Goal: Entertainment & Leisure: Consume media (video, audio)

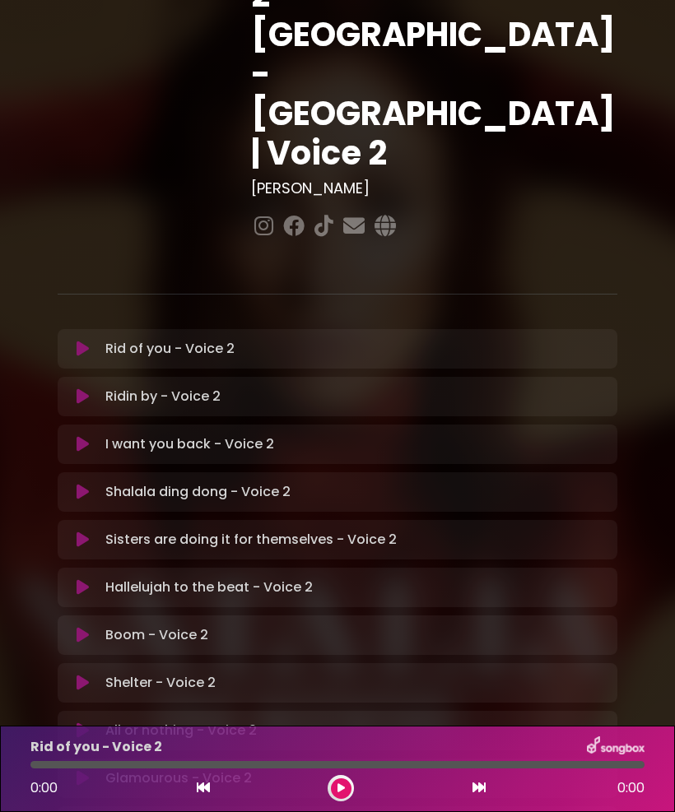
scroll to position [226, 0]
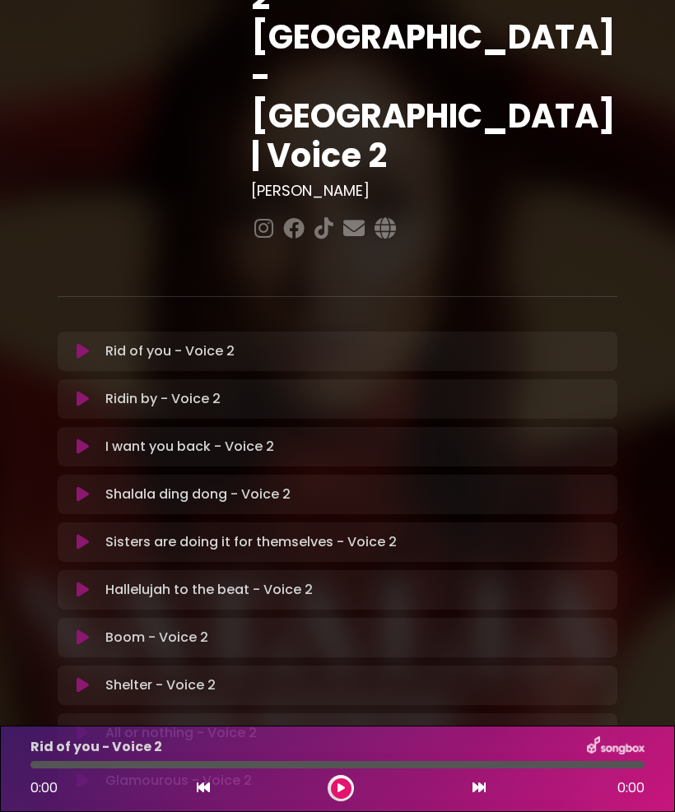
click at [71, 332] on div "Rid of you - Voice 2 Loading Track... Your Feedback" at bounding box center [338, 352] width 560 height 40
click at [85, 343] on icon at bounding box center [83, 351] width 12 height 16
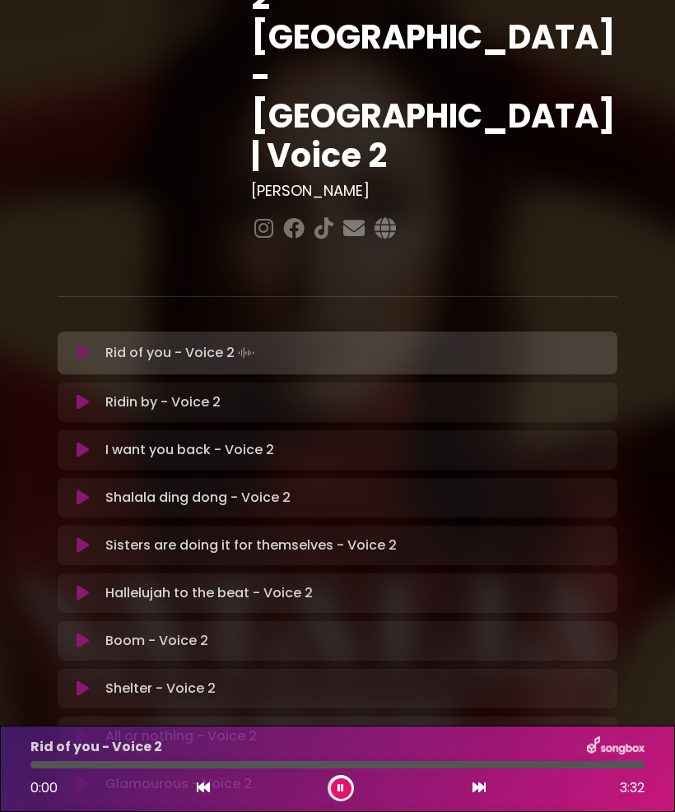
click at [342, 784] on icon at bounding box center [340, 789] width 7 height 10
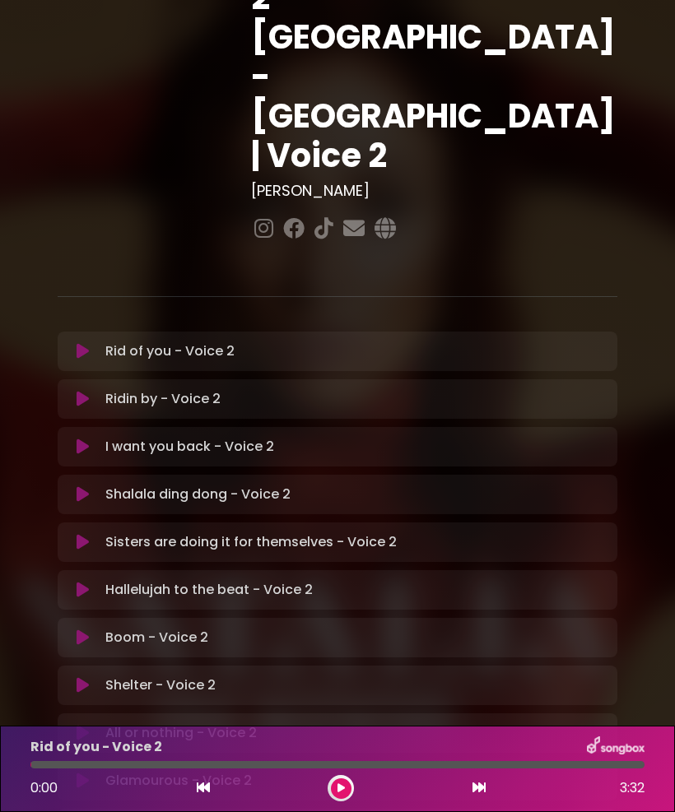
click at [344, 792] on icon at bounding box center [340, 789] width 7 height 10
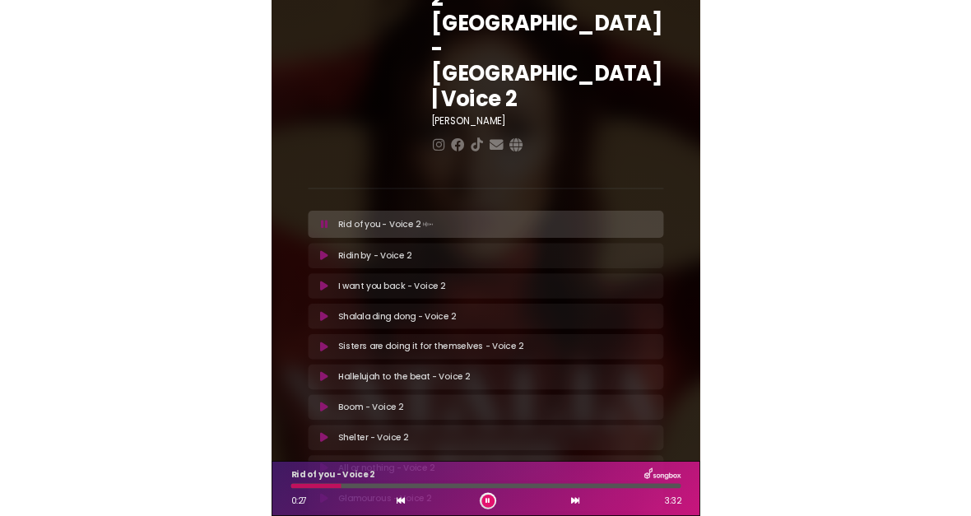
scroll to position [0, 0]
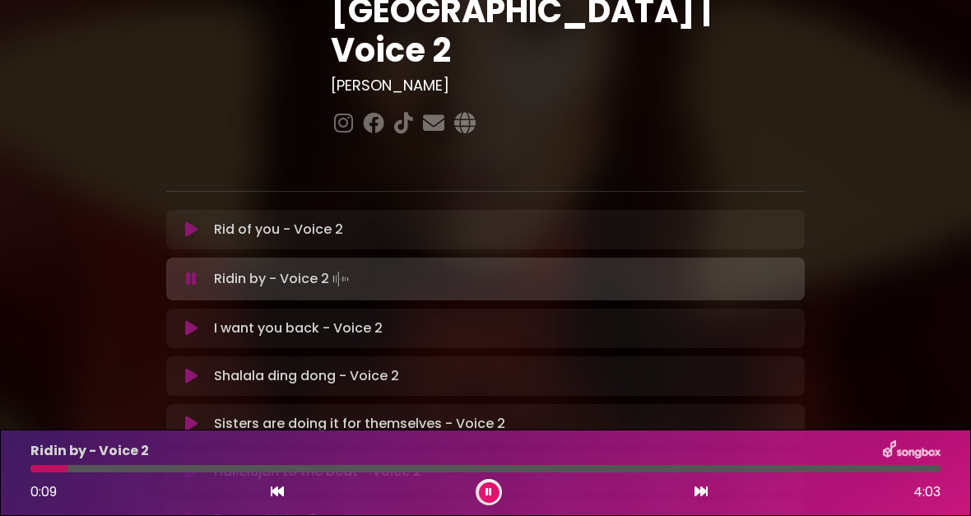
click at [201, 210] on div "Rid of you - Voice 2 Loading Track... Your Feedback" at bounding box center [485, 230] width 639 height 40
click at [205, 221] on button at bounding box center [191, 229] width 31 height 16
click at [196, 210] on div "Rid of you - Voice 2 Loading Track... Your Feedback" at bounding box center [485, 230] width 639 height 40
click at [193, 221] on icon at bounding box center [191, 229] width 12 height 16
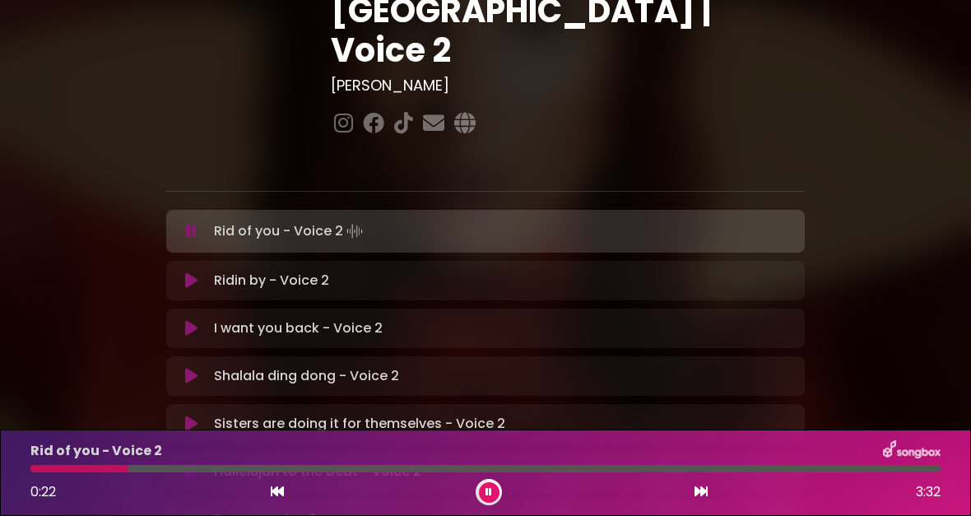
click at [291, 505] on div "0:22 3:32" at bounding box center [486, 492] width 930 height 26
click at [282, 472] on div at bounding box center [485, 468] width 910 height 7
click at [202, 224] on button at bounding box center [191, 232] width 31 height 16
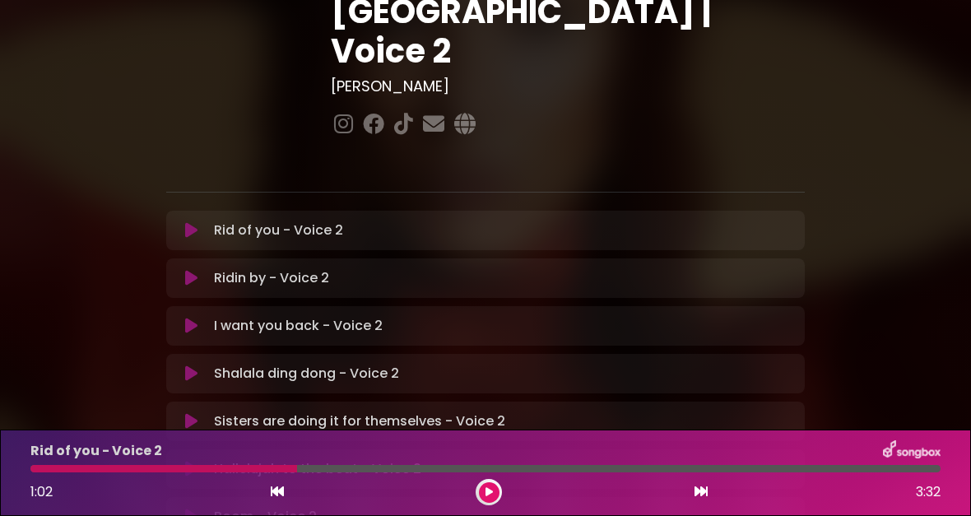
click at [51, 482] on div "Rid of you - Voice 2 1:02 3:32" at bounding box center [486, 472] width 930 height 65
click at [284, 503] on button at bounding box center [277, 492] width 15 height 21
click at [281, 503] on button at bounding box center [277, 492] width 15 height 21
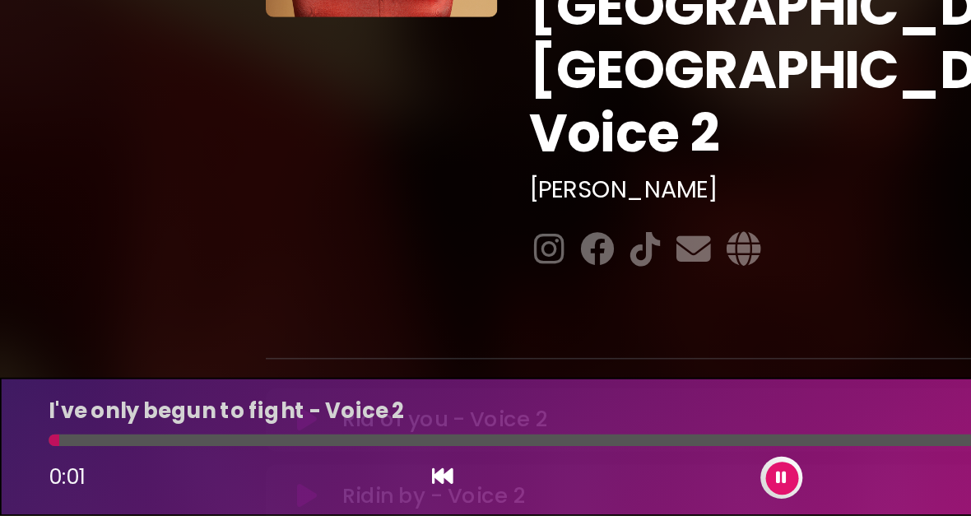
scroll to position [0, 0]
click at [203, 448] on button at bounding box center [191, 456] width 31 height 16
click at [199, 449] on button at bounding box center [191, 457] width 31 height 16
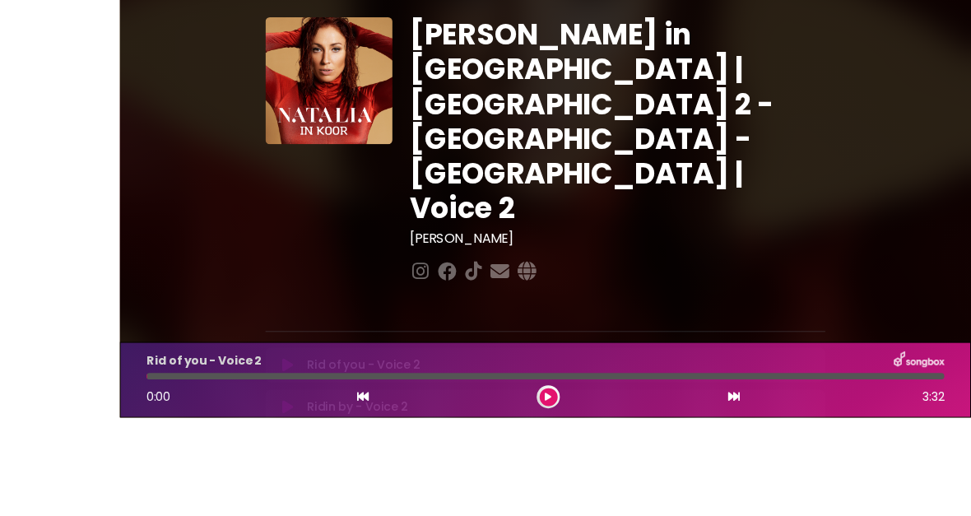
scroll to position [21, 0]
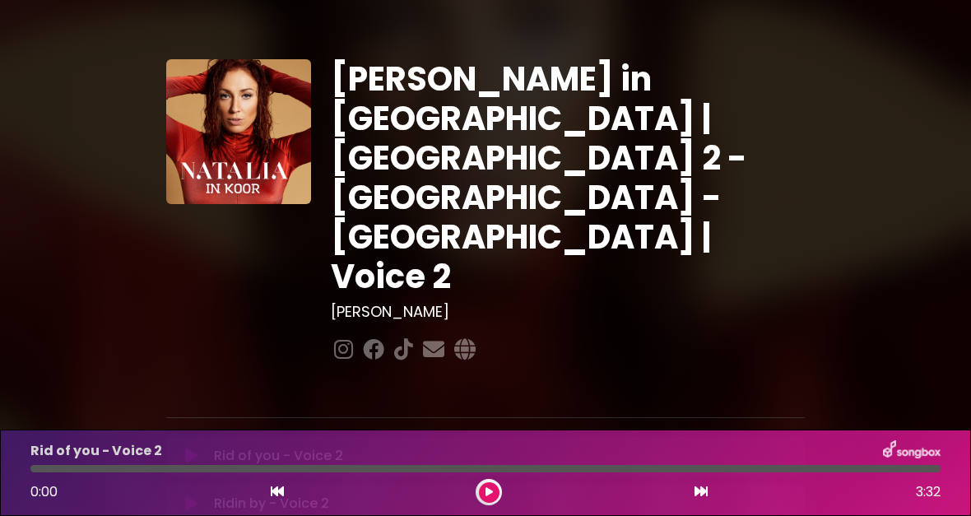
click at [495, 471] on div at bounding box center [485, 468] width 910 height 7
click at [202, 436] on div "Rid of you - Voice 2 Loading Track... Your Feedback" at bounding box center [485, 456] width 639 height 40
click at [206, 448] on button at bounding box center [191, 456] width 31 height 16
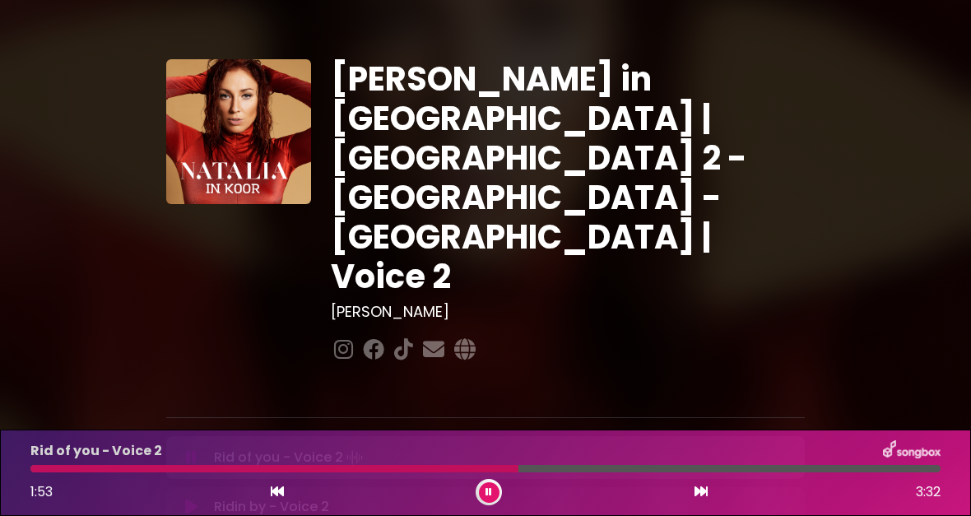
scroll to position [11, 0]
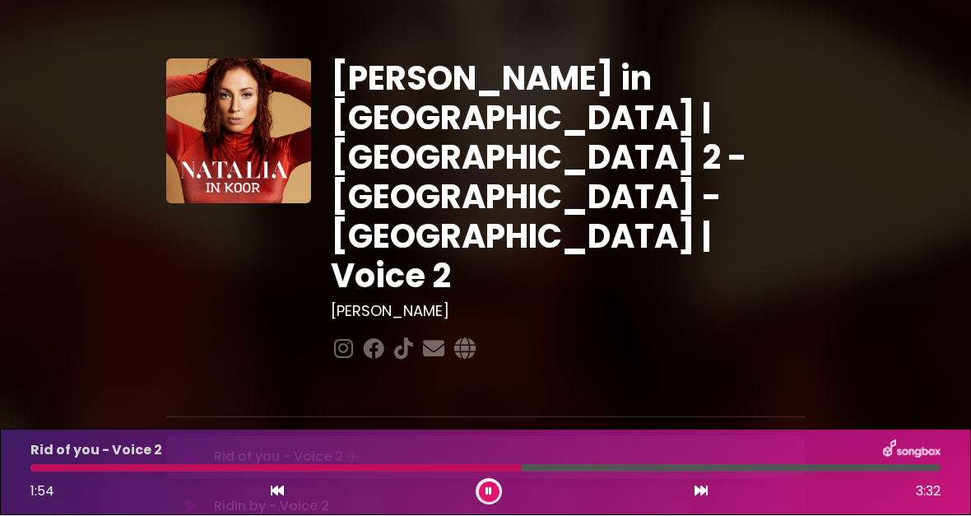
click at [35, 472] on div at bounding box center [275, 468] width 491 height 7
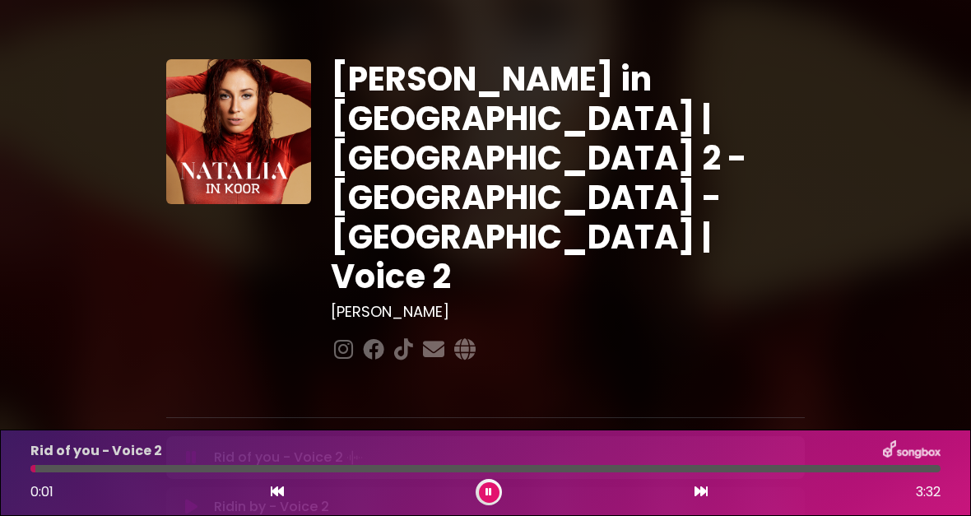
scroll to position [8, 0]
click at [27, 472] on div at bounding box center [486, 468] width 930 height 7
click at [36, 461] on p "Rid of you - Voice 2" at bounding box center [96, 451] width 132 height 20
click at [284, 503] on button at bounding box center [277, 492] width 15 height 21
click at [190, 448] on icon at bounding box center [191, 456] width 12 height 16
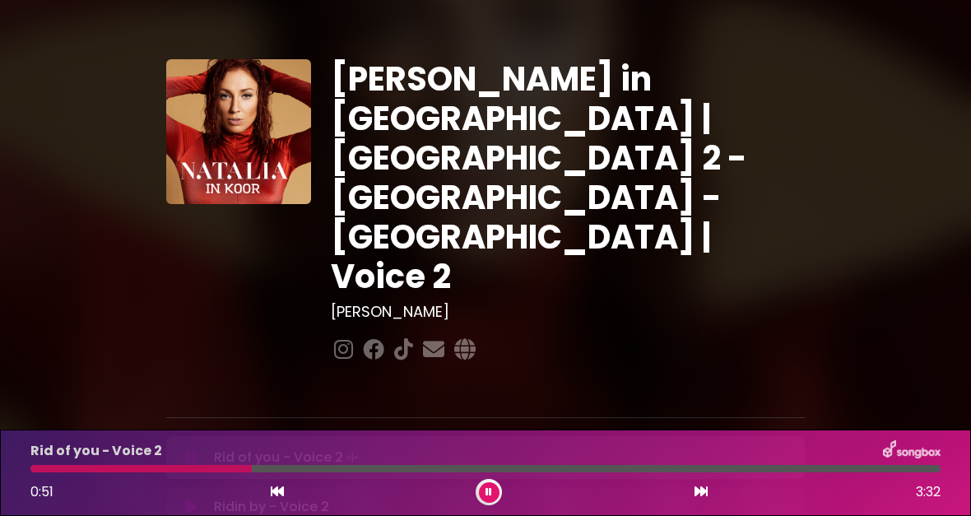
click at [485, 503] on button at bounding box center [489, 492] width 21 height 21
click at [191, 448] on icon at bounding box center [191, 456] width 12 height 16
click at [34, 472] on div at bounding box center [146, 468] width 233 height 7
click at [28, 462] on div "Rid of you - Voice 2" at bounding box center [486, 450] width 930 height 21
click at [36, 472] on div at bounding box center [292, 468] width 524 height 7
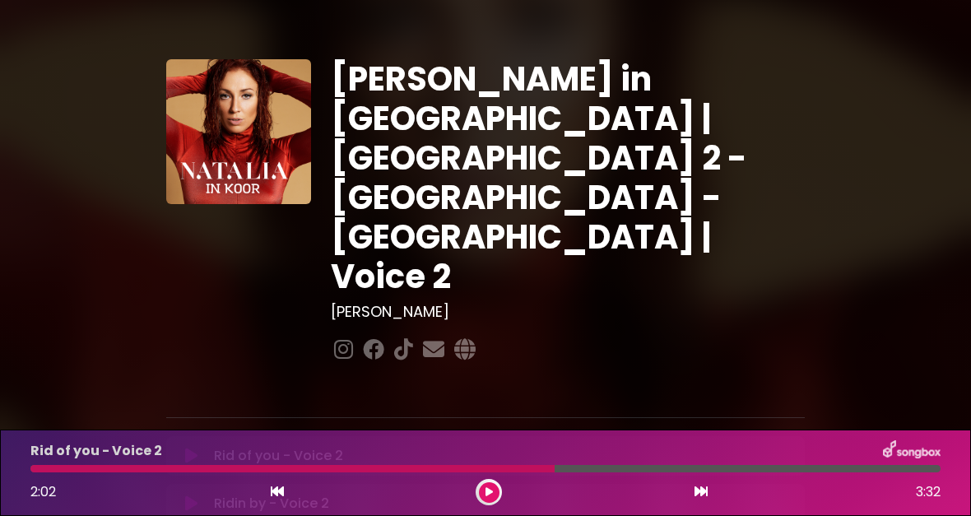
click at [38, 472] on div at bounding box center [292, 468] width 524 height 7
click at [182, 448] on button at bounding box center [191, 456] width 31 height 16
click at [473, 505] on div "2:48 3:32" at bounding box center [486, 492] width 930 height 26
click at [476, 505] on div at bounding box center [489, 492] width 26 height 26
click at [187, 449] on icon at bounding box center [191, 457] width 11 height 16
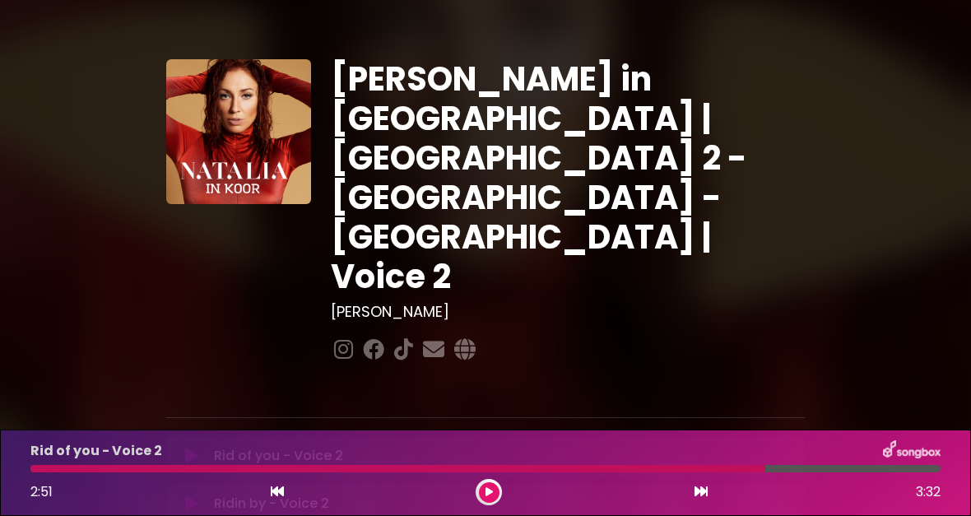
click at [187, 448] on icon at bounding box center [191, 456] width 12 height 16
click at [193, 449] on icon at bounding box center [191, 457] width 11 height 16
click at [188, 448] on icon at bounding box center [191, 456] width 12 height 16
click at [189, 449] on icon at bounding box center [191, 457] width 11 height 16
click at [38, 472] on div at bounding box center [403, 468] width 746 height 7
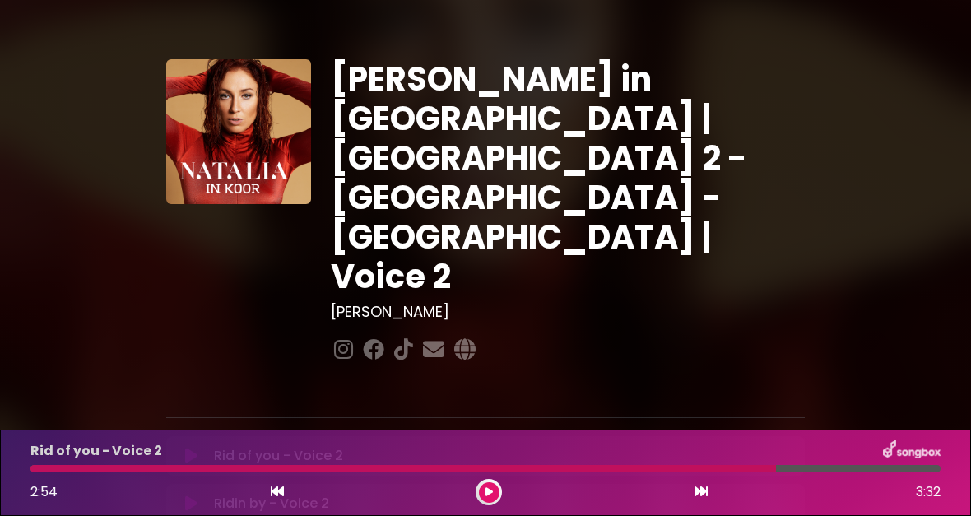
click at [34, 472] on div at bounding box center [403, 468] width 746 height 7
click at [193, 496] on icon at bounding box center [191, 504] width 12 height 16
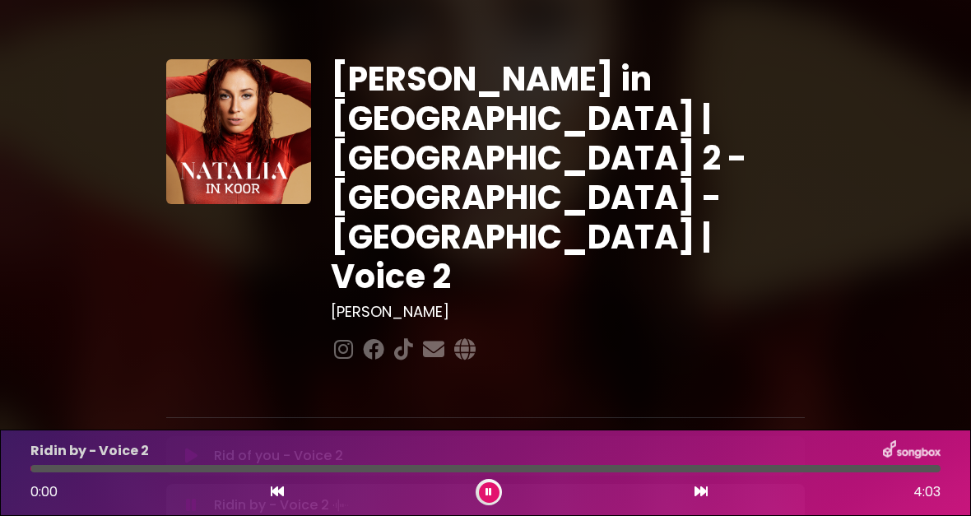
click at [190, 497] on icon at bounding box center [191, 505] width 11 height 16
click at [181, 496] on button at bounding box center [191, 504] width 31 height 16
click at [187, 448] on icon at bounding box center [191, 456] width 12 height 16
click at [194, 448] on icon at bounding box center [191, 456] width 12 height 16
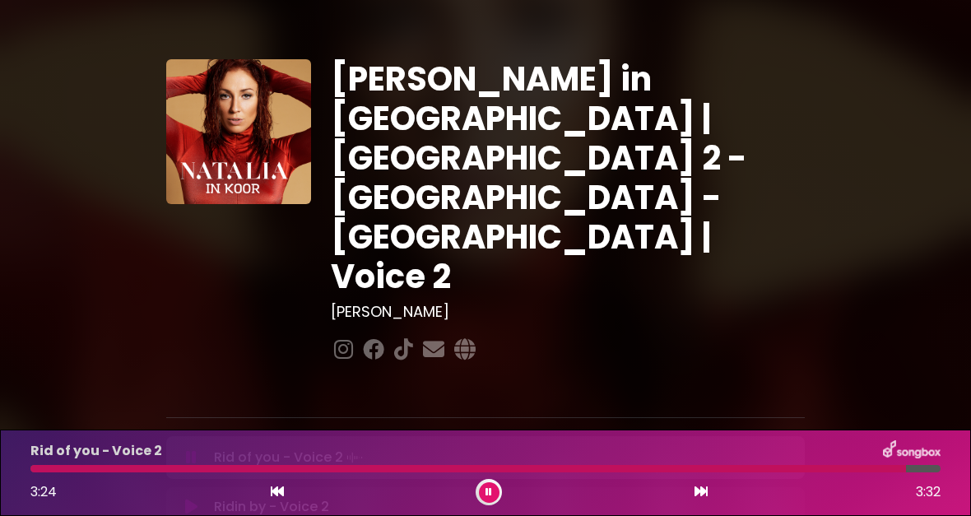
click at [197, 499] on icon at bounding box center [191, 507] width 12 height 16
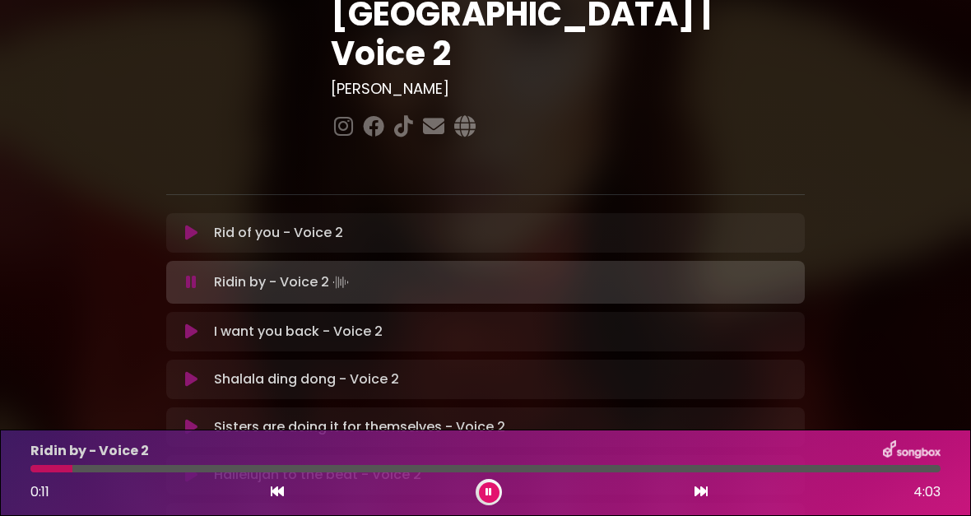
scroll to position [222, 0]
click at [188, 226] on icon at bounding box center [191, 234] width 12 height 16
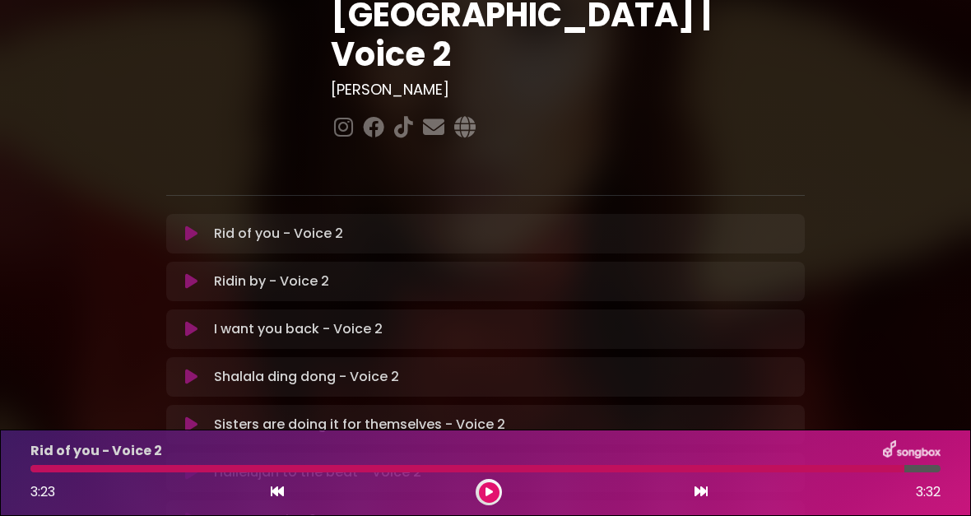
click at [196, 273] on icon at bounding box center [191, 281] width 12 height 16
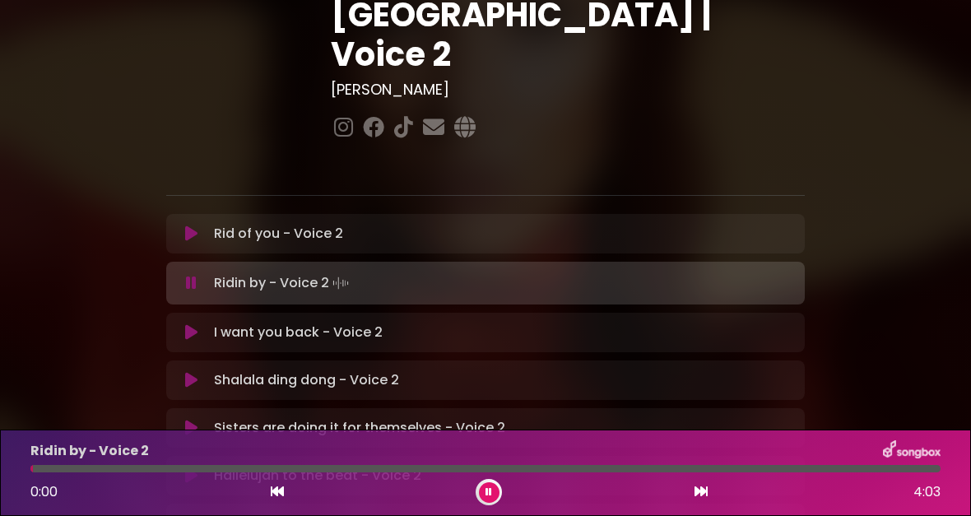
click at [193, 226] on icon at bounding box center [191, 234] width 12 height 16
click at [197, 226] on icon at bounding box center [191, 234] width 12 height 16
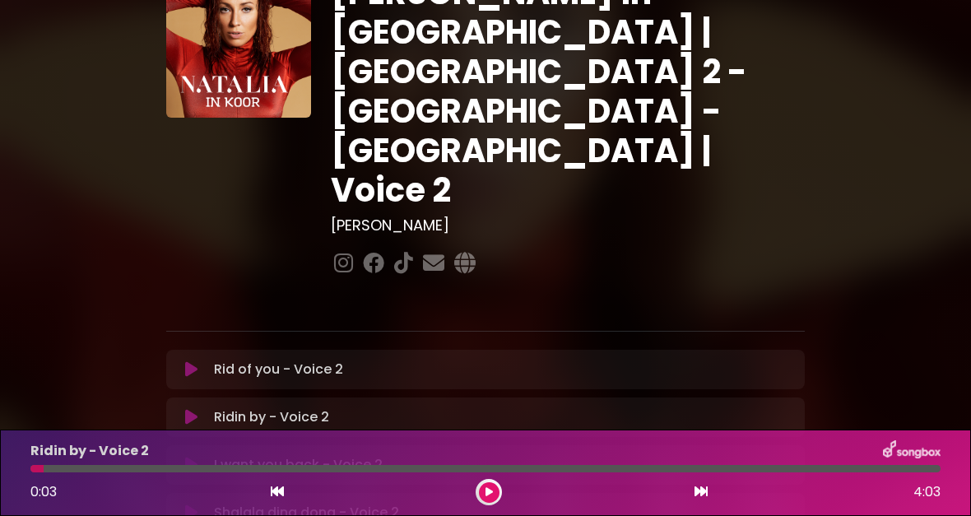
scroll to position [86, 0]
click at [198, 361] on button at bounding box center [191, 369] width 31 height 16
click at [189, 361] on icon at bounding box center [191, 369] width 12 height 16
